Goal: Navigation & Orientation: Find specific page/section

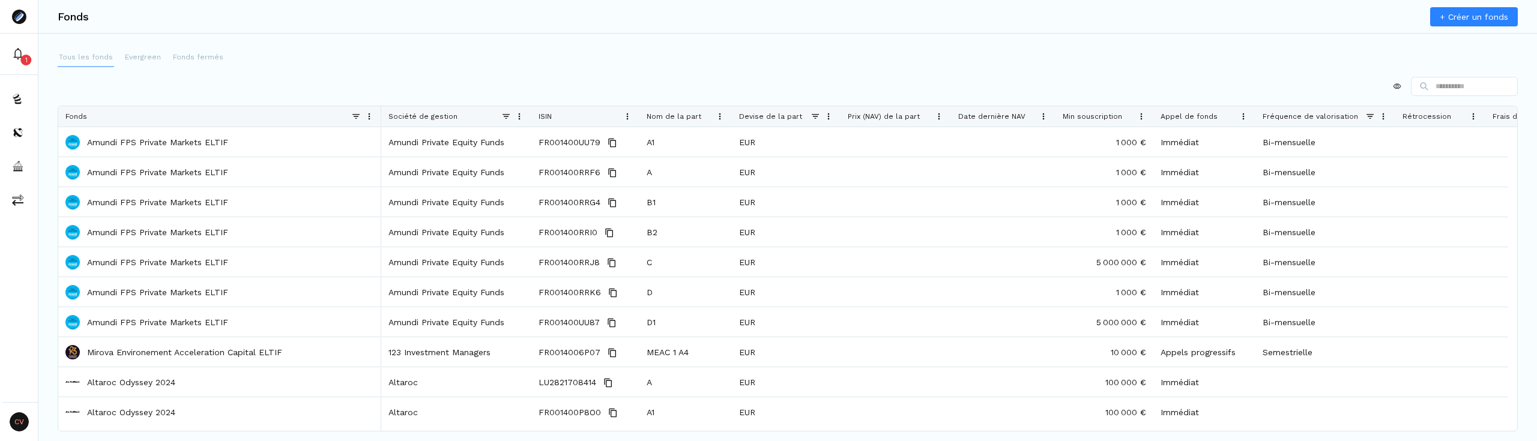
click at [88, 55] on p "Tous les fonds" at bounding box center [86, 57] width 54 height 11
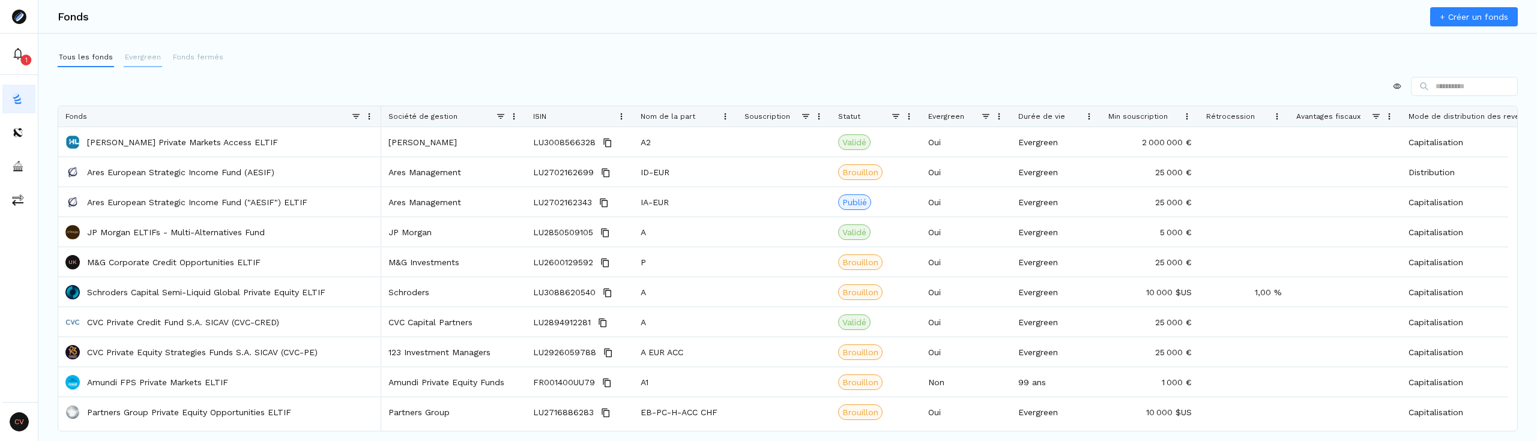
click at [125, 54] on p "Evergreen" at bounding box center [143, 57] width 36 height 11
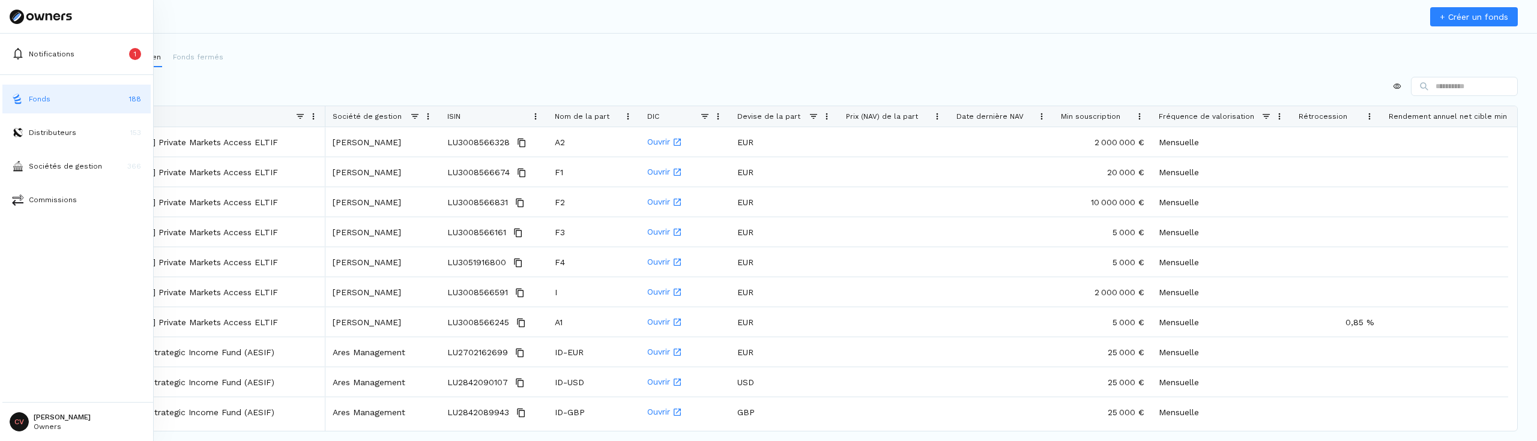
click at [21, 104] on img at bounding box center [18, 99] width 12 height 12
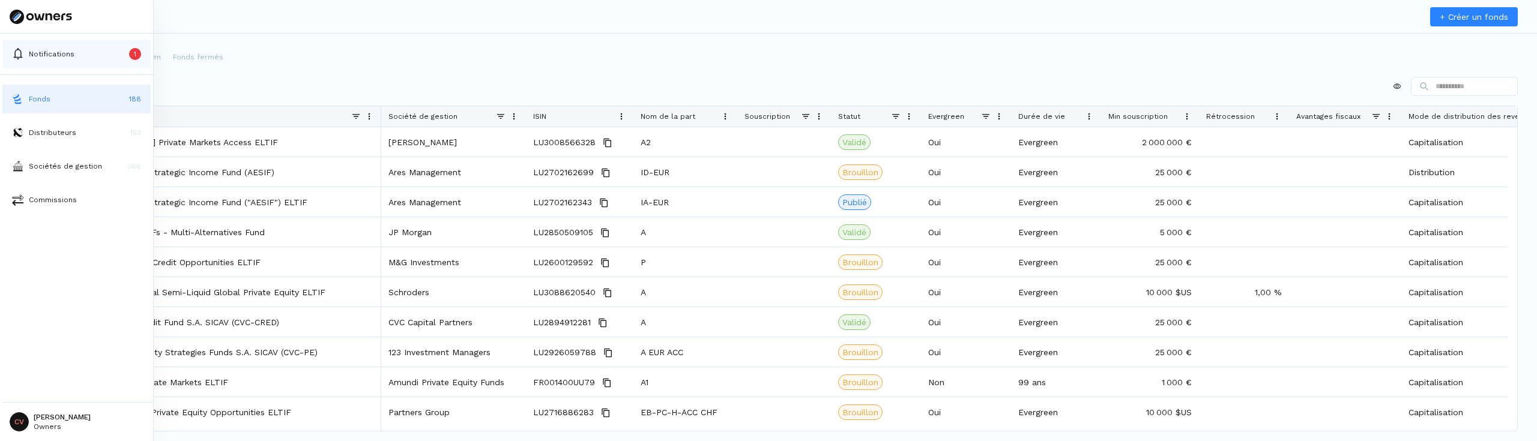
click at [39, 50] on p "Notifications" at bounding box center [52, 54] width 46 height 11
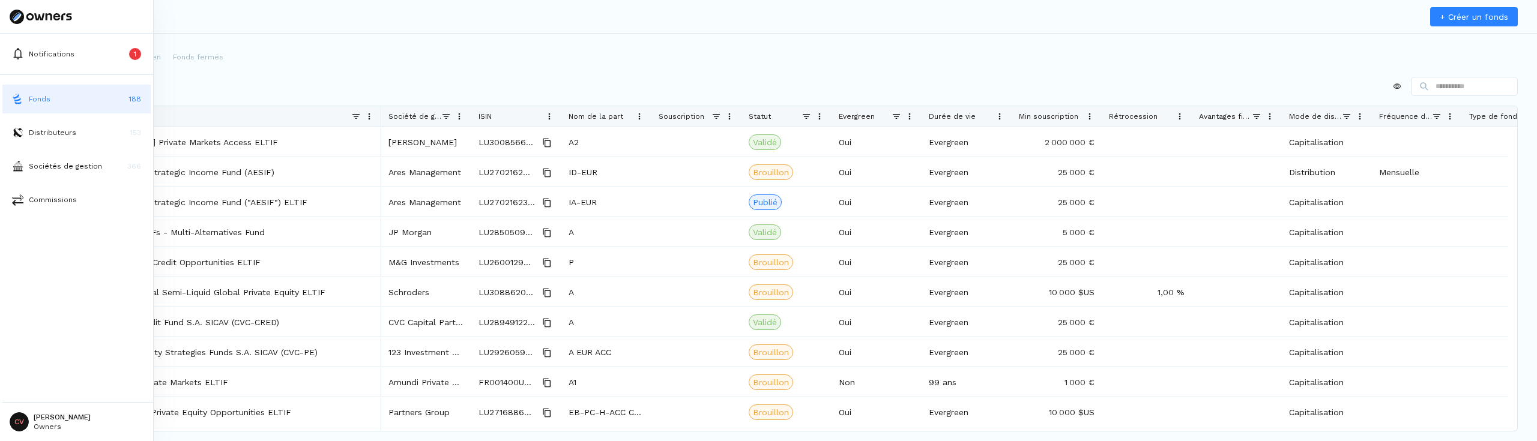
click at [23, 10] on icon at bounding box center [41, 17] width 62 height 14
click at [19, 203] on img at bounding box center [18, 200] width 12 height 12
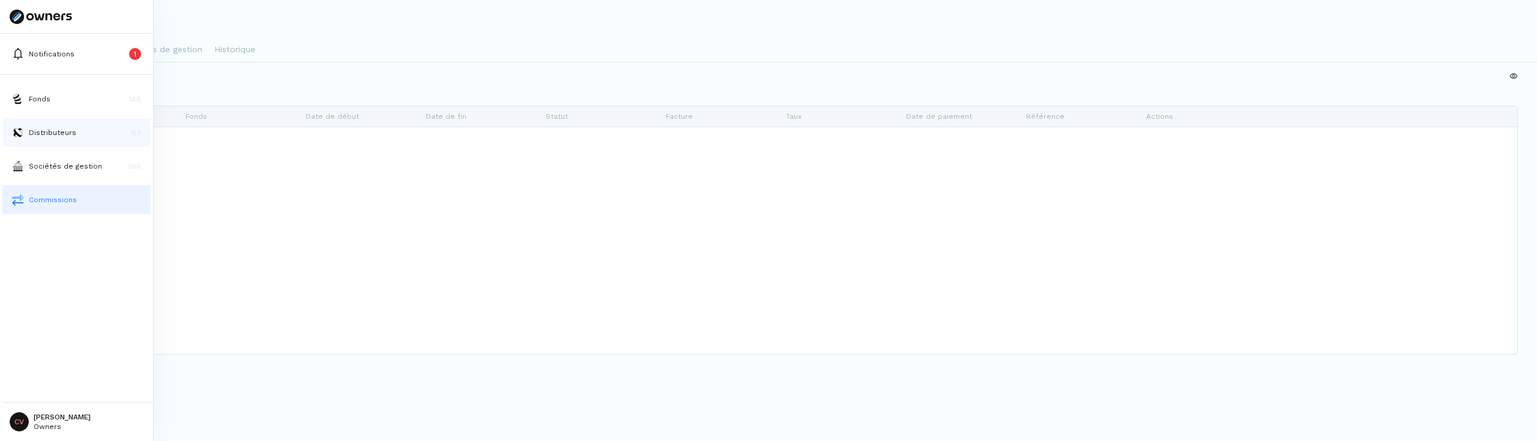
click at [37, 128] on p "Distributeurs" at bounding box center [52, 132] width 47 height 11
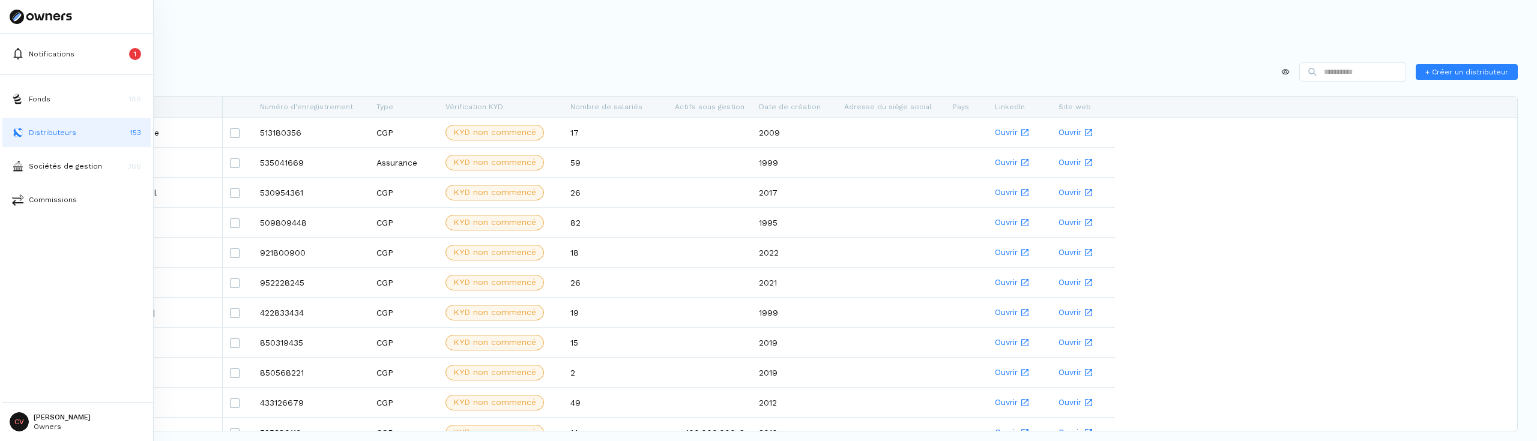
click at [24, 423] on html "Notifications 1 Fonds 188 Distributeurs 153 Sociétés de gestion 366 Commissions…" at bounding box center [768, 220] width 1537 height 441
click at [49, 387] on p "Déconnexion" at bounding box center [60, 387] width 52 height 13
